Goal: Check status: Check status

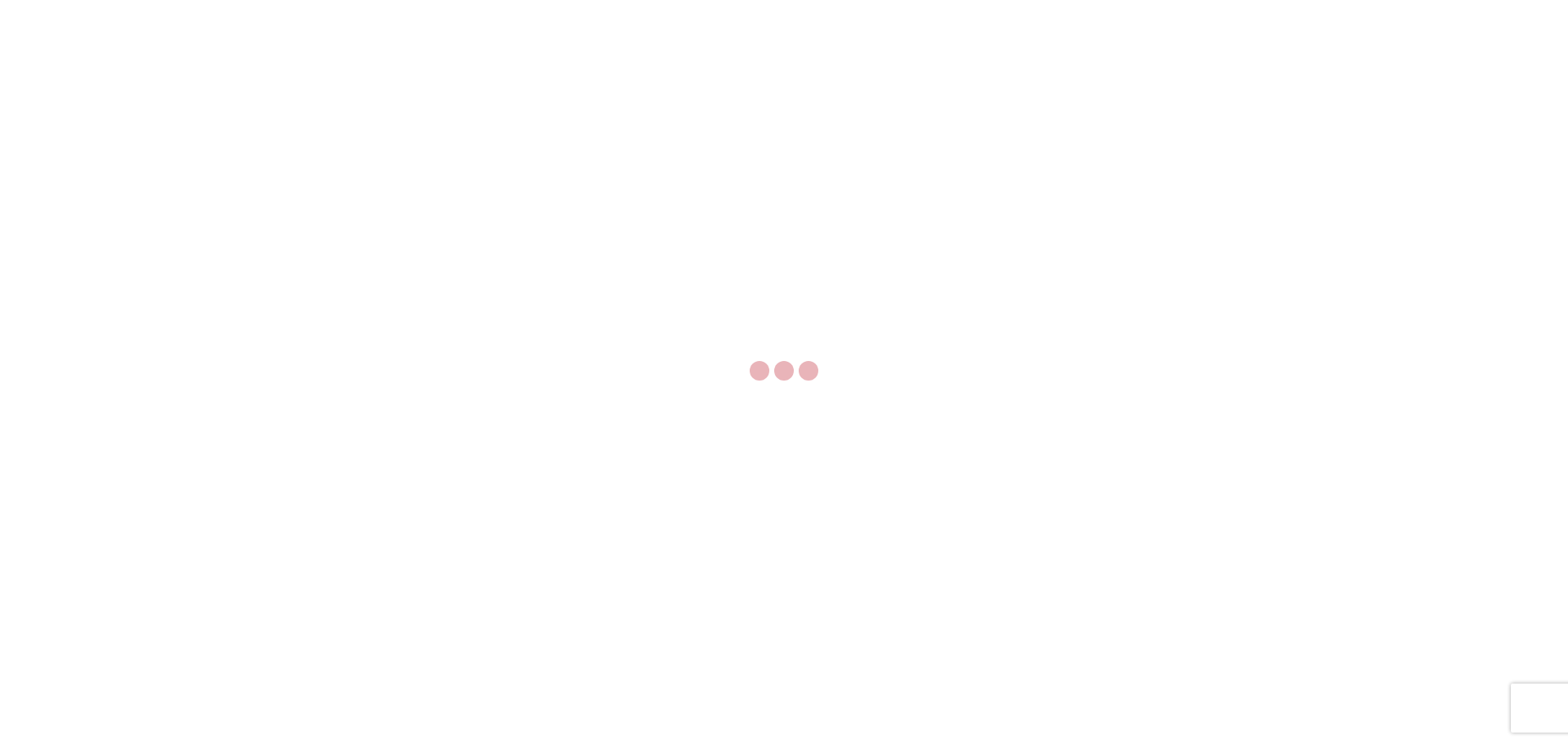
select select "FULL"
select select "LBS"
select select "IN"
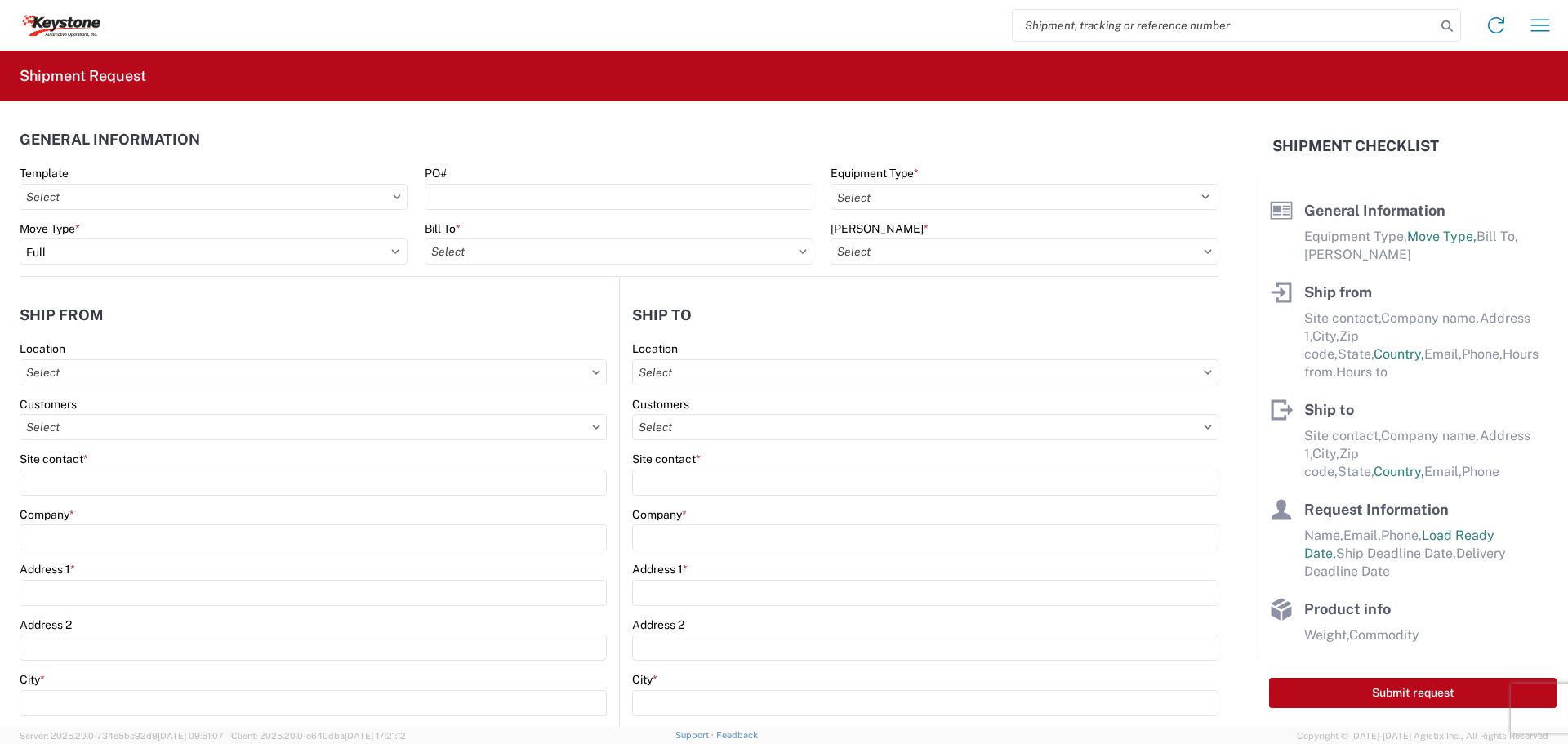
click at [1067, 33] on input "search" at bounding box center [1224, 25] width 423 height 31
type input "57035265"
click at [1441, 25] on icon at bounding box center [1446, 26] width 23 height 23
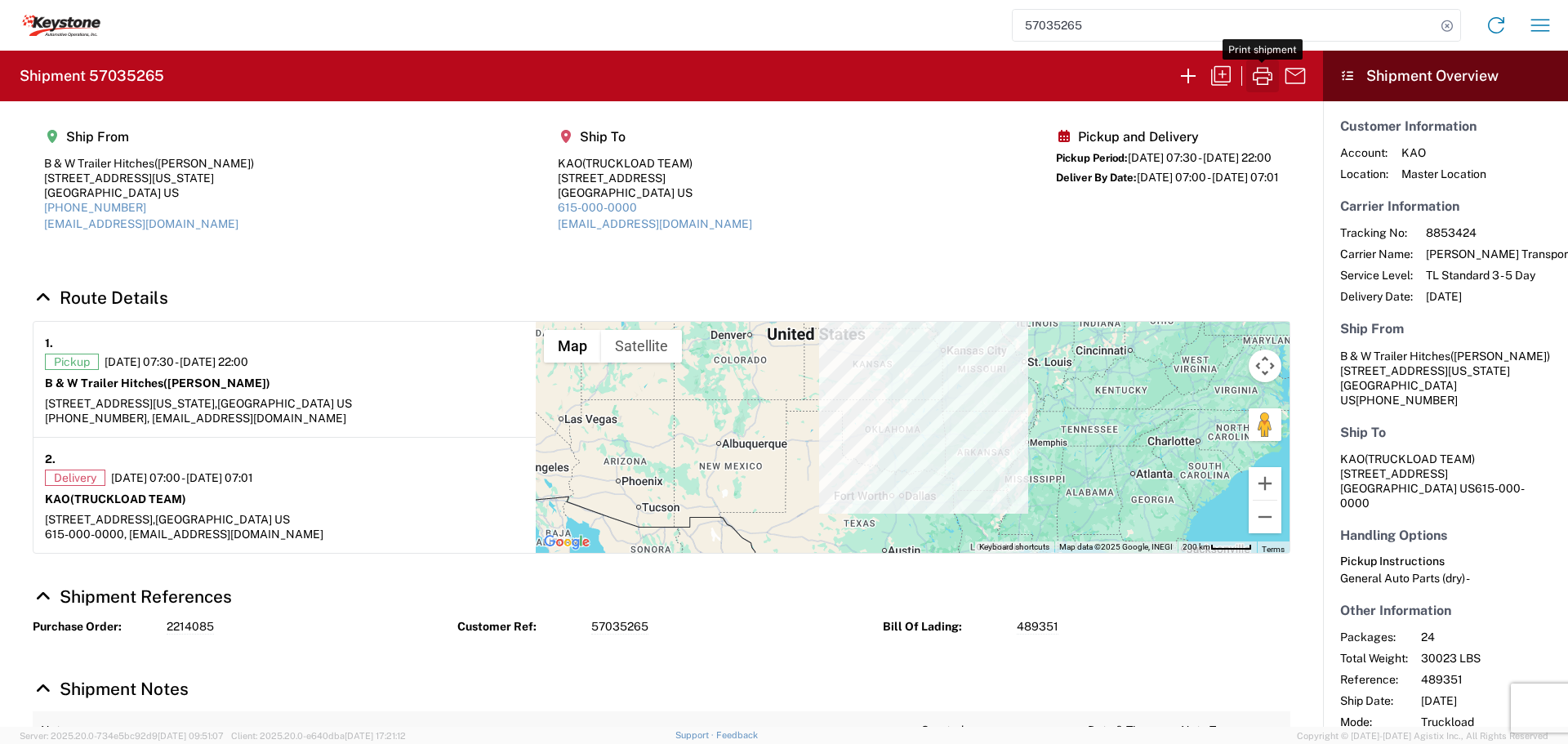
click at [1257, 73] on icon "button" at bounding box center [1262, 76] width 19 height 18
click at [1442, 25] on icon at bounding box center [1446, 26] width 23 height 23
paste input "57035265"
click at [1264, 75] on icon "button" at bounding box center [1262, 76] width 26 height 26
click at [1160, 31] on input "57035265" at bounding box center [1224, 25] width 423 height 31
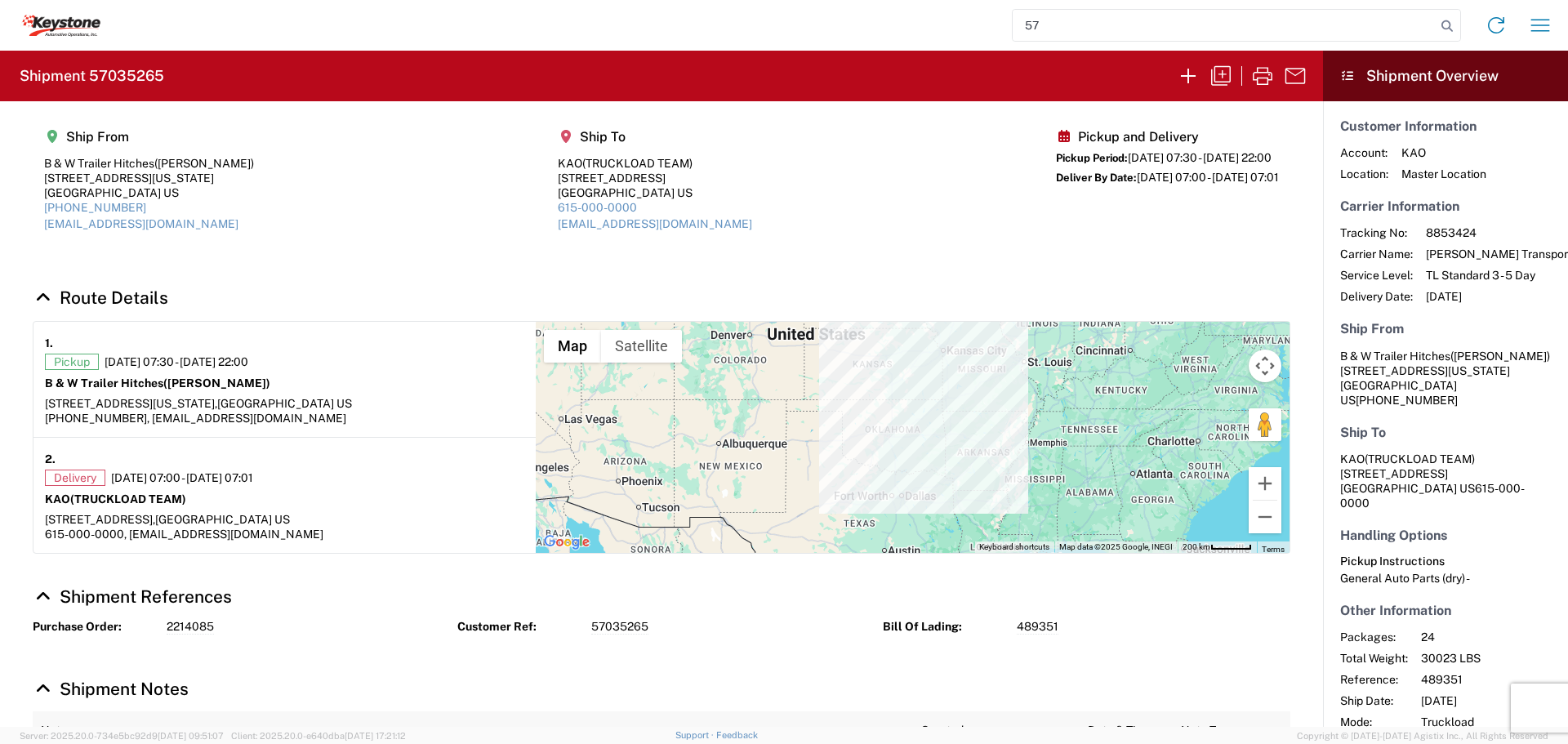
type input "5"
type input "57050443"
click at [1445, 19] on icon at bounding box center [1446, 26] width 23 height 23
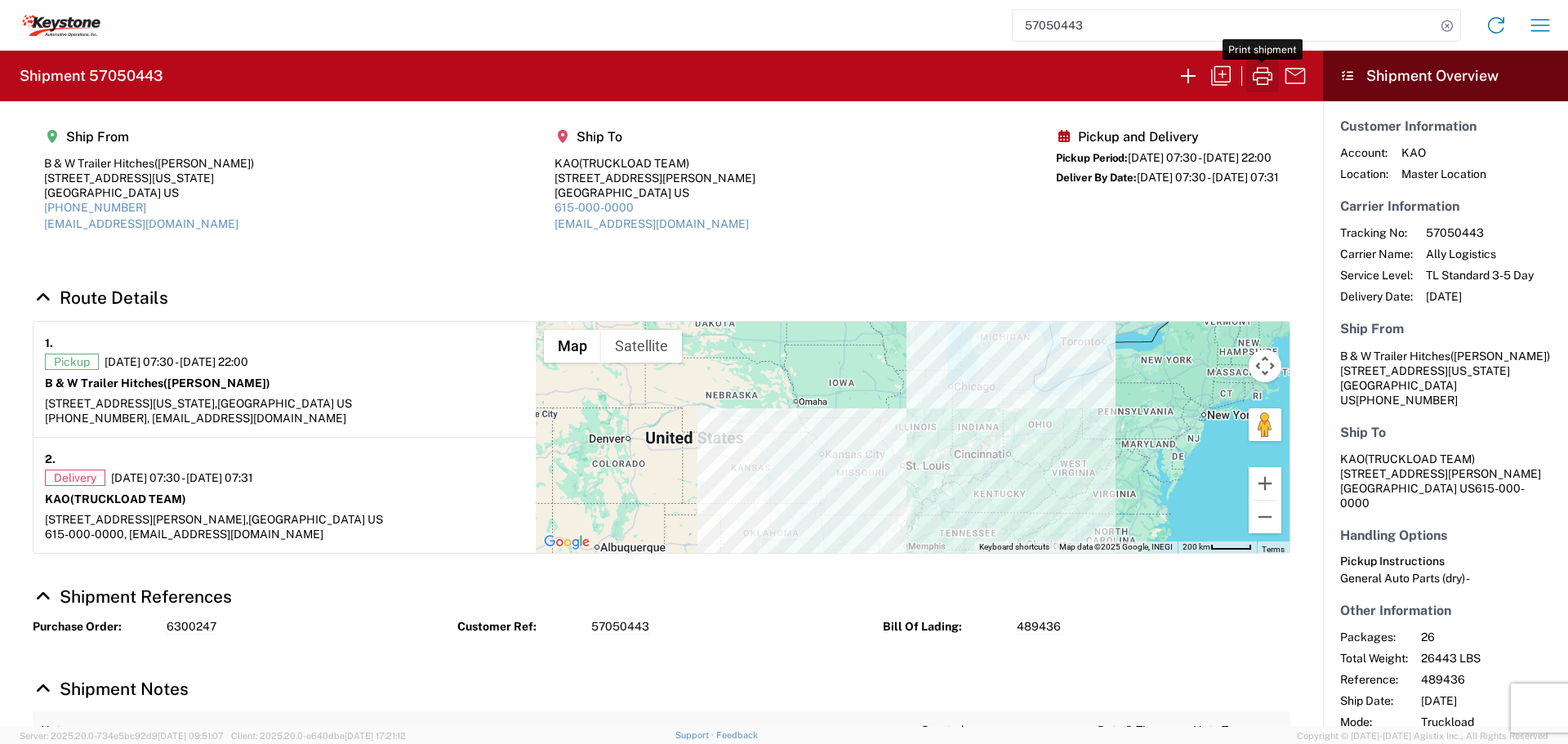
click at [1260, 77] on icon "button" at bounding box center [1262, 76] width 26 height 26
